Goal: Transaction & Acquisition: Purchase product/service

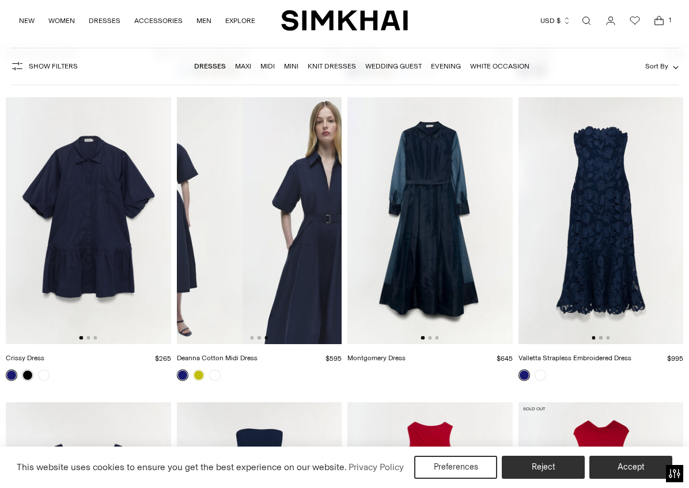
scroll to position [0, 317]
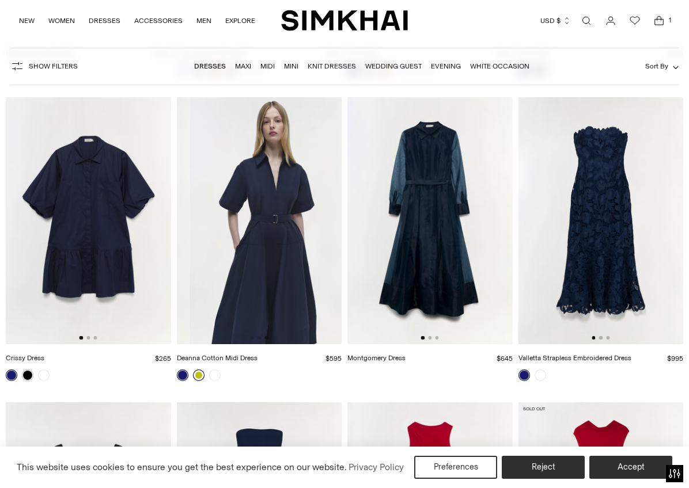
click at [198, 370] on link at bounding box center [199, 376] width 12 height 12
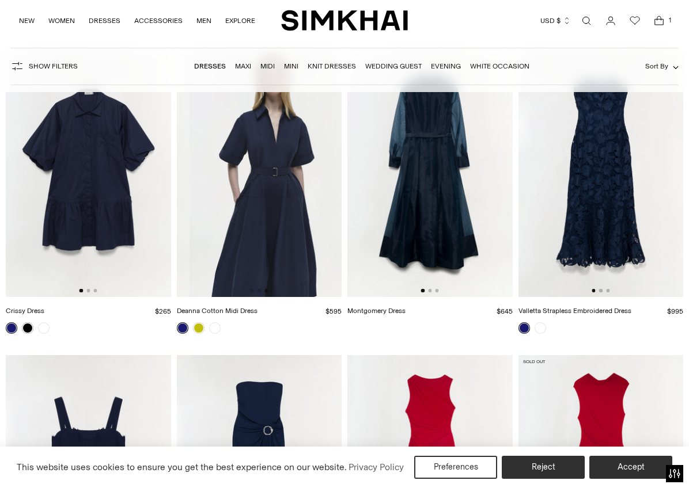
scroll to position [0, 330]
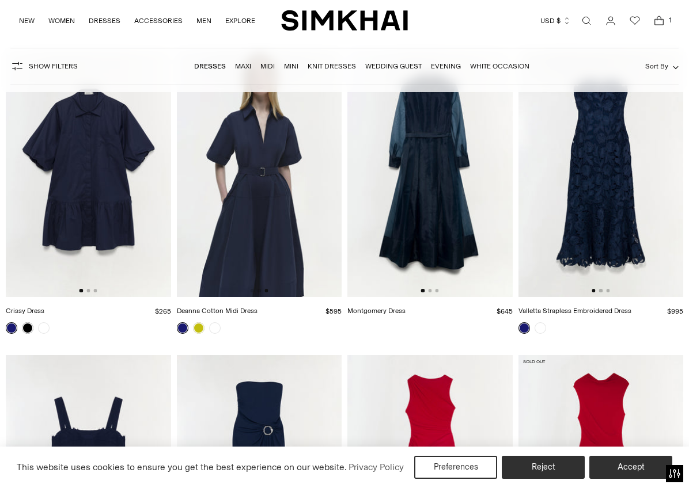
click at [226, 199] on img at bounding box center [259, 174] width 165 height 248
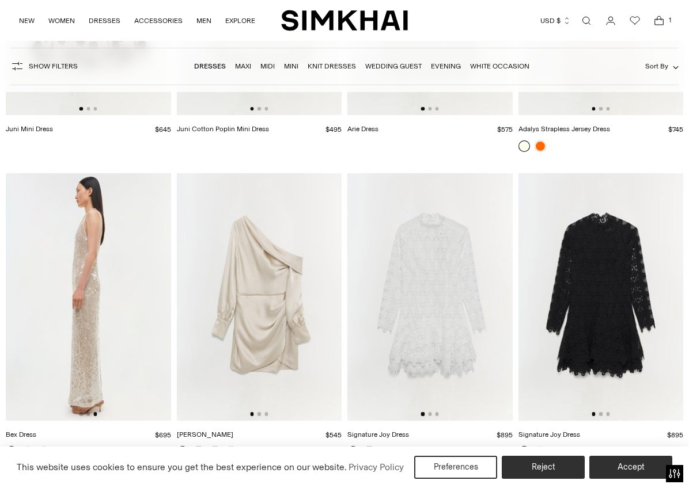
click at [150, 264] on img at bounding box center [88, 297] width 165 height 248
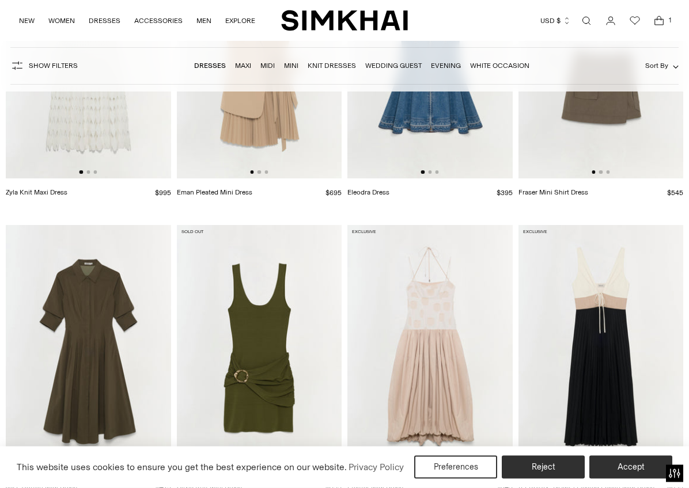
scroll to position [11319, 0]
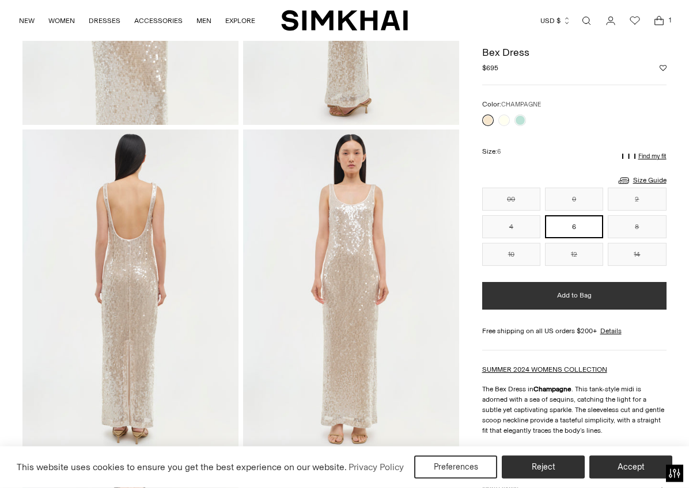
scroll to position [283, 0]
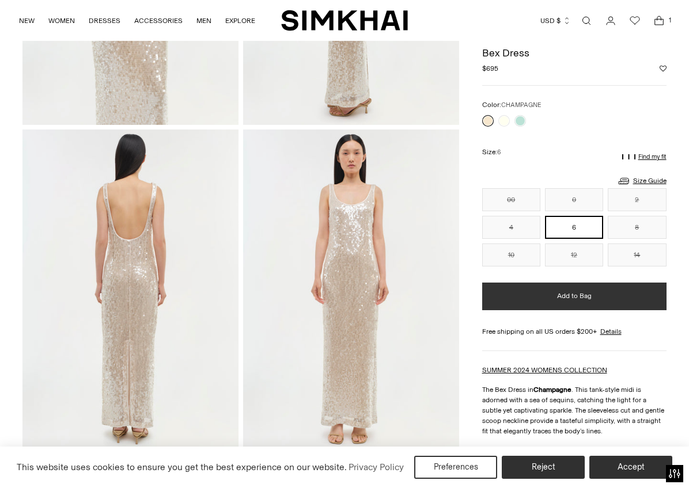
click at [540, 297] on button "Add to Bag" at bounding box center [574, 297] width 184 height 28
